Goal: Download file/media

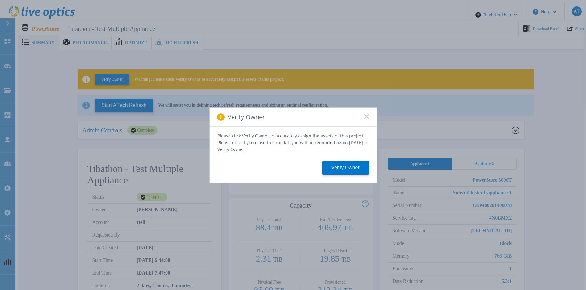
click at [365, 118] on rect at bounding box center [366, 116] width 5 height 5
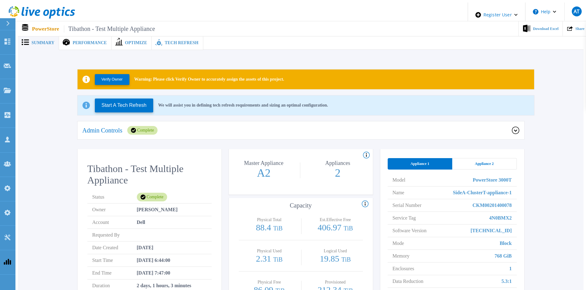
click at [515, 129] on icon at bounding box center [514, 130] width 7 height 7
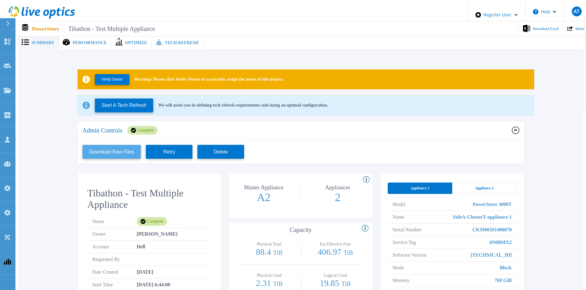
click at [115, 150] on button "Download Raw Files" at bounding box center [111, 152] width 59 height 14
click at [550, 197] on div "Verify Owner Warning: Please click Verify Owner to accurately assign the assets…" at bounding box center [300, 226] width 547 height 333
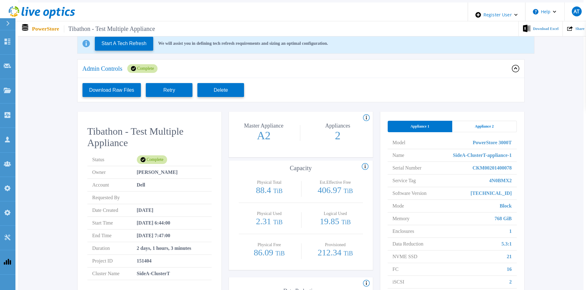
scroll to position [93, 0]
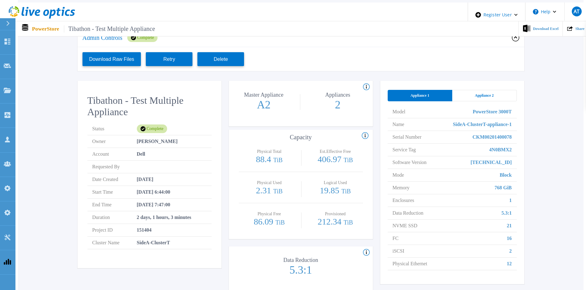
click at [487, 93] on span "Appliance 2" at bounding box center [483, 95] width 19 height 5
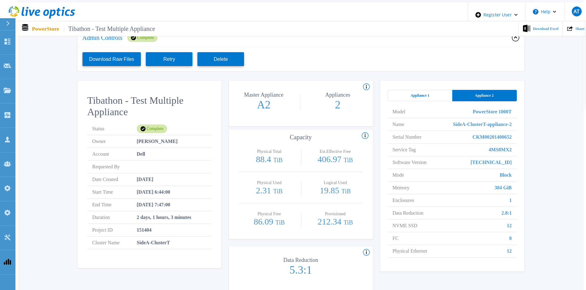
click at [430, 94] on div "Appliance 1" at bounding box center [419, 95] width 65 height 11
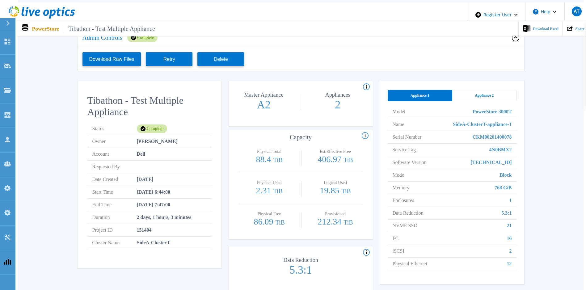
click at [543, 151] on div "Verify Owner Warning: Please click Verify Owner to accurately assign the assets…" at bounding box center [300, 133] width 547 height 333
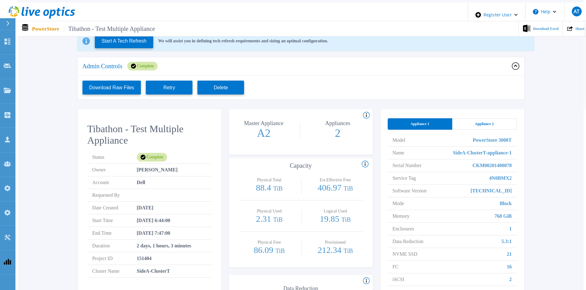
scroll to position [56, 0]
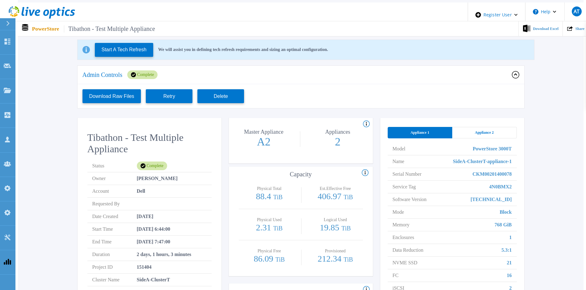
click at [484, 130] on span "Appliance 2" at bounding box center [483, 132] width 19 height 5
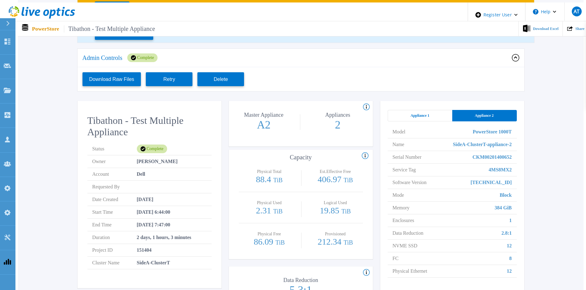
scroll to position [86, 0]
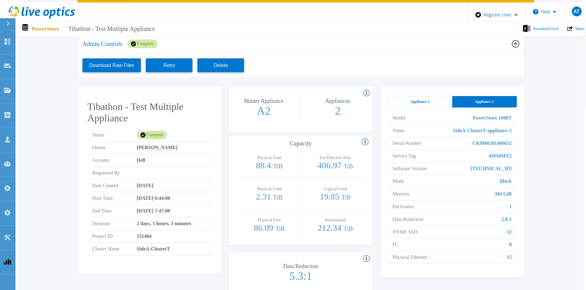
click at [428, 101] on div "Appliance 1" at bounding box center [419, 101] width 65 height 11
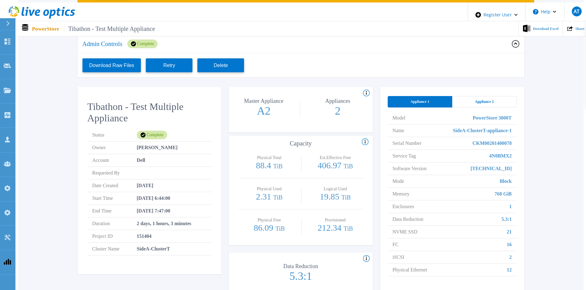
click at [542, 128] on div "Verify Owner Warning: Please click Verify Owner to accurately assign the assets…" at bounding box center [300, 139] width 547 height 333
